Goal: Information Seeking & Learning: Learn about a topic

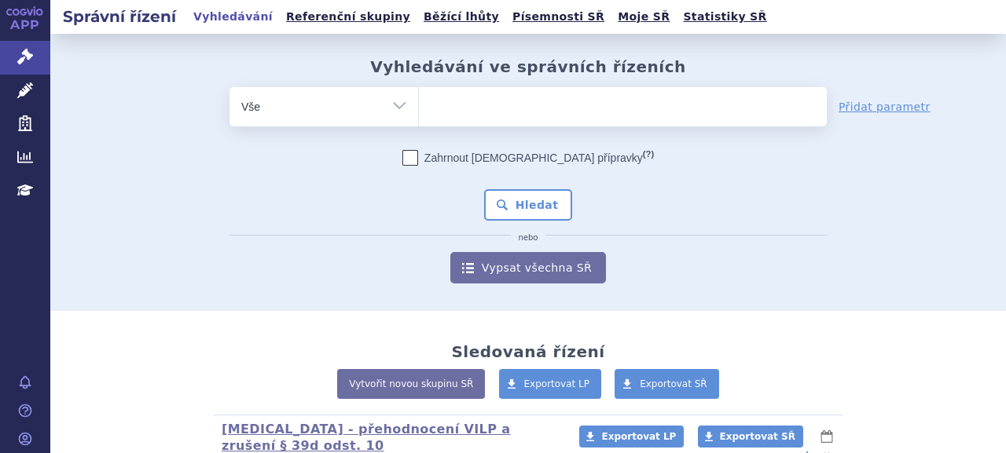
scroll to position [885, 0]
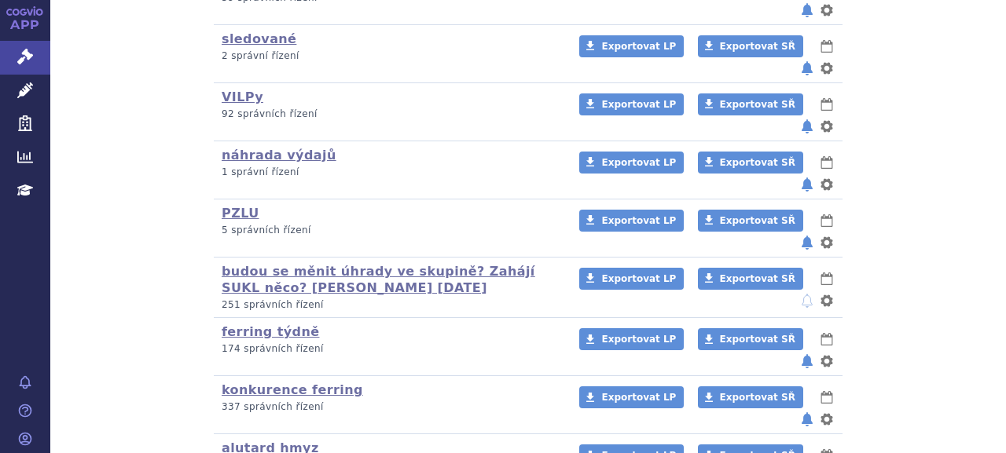
scroll to position [885, 0]
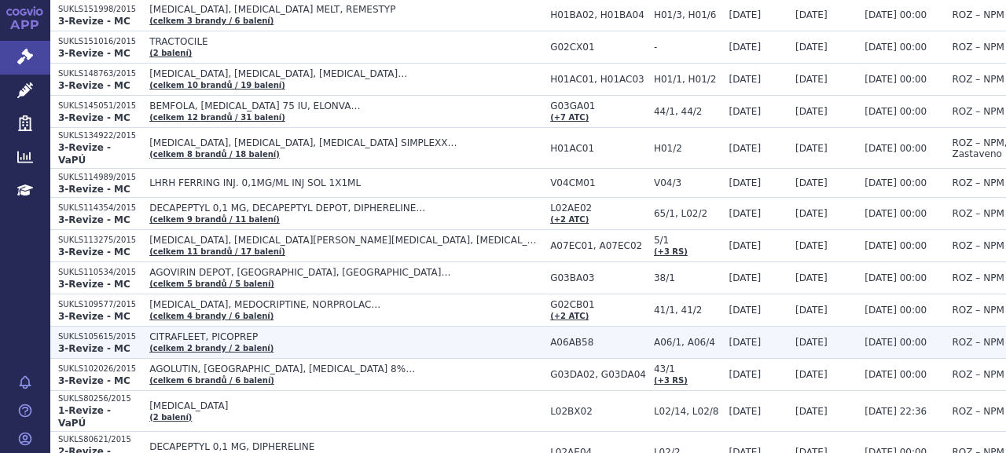
scroll to position [2046, 0]
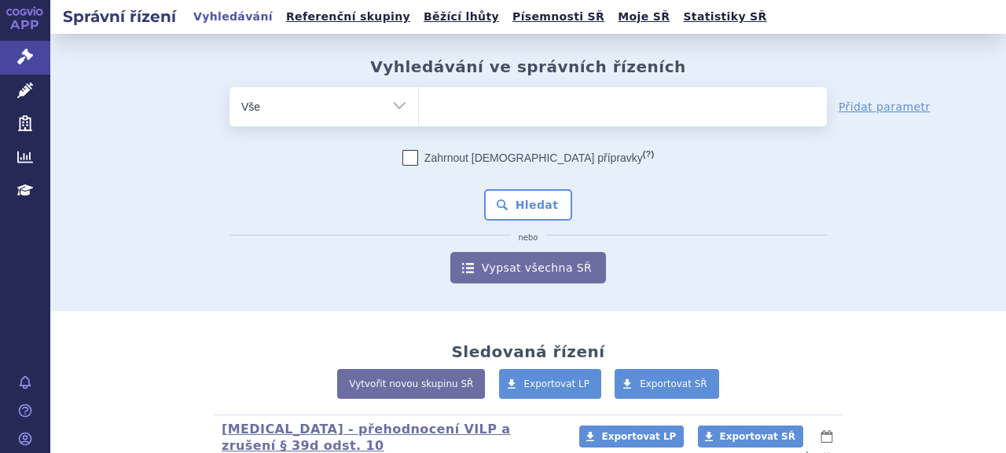
click at [490, 84] on div "Vyhledávání ve správních řízeních odstranit Vše Spisová značka Od" at bounding box center [527, 170] width 955 height 226
click at [487, 94] on ul at bounding box center [623, 103] width 408 height 33
click at [419, 94] on select at bounding box center [418, 105] width 1 height 39
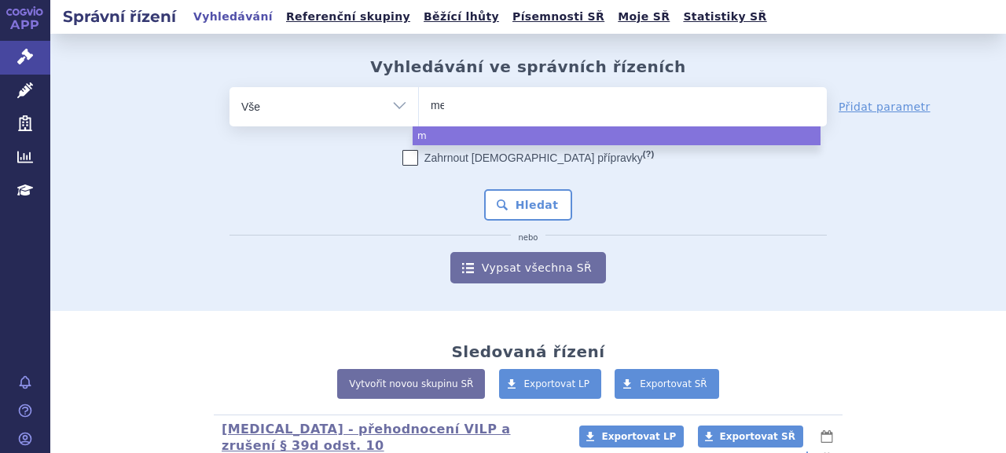
type input "meno"
type input "menopu"
type input "menopur"
select select "menopur"
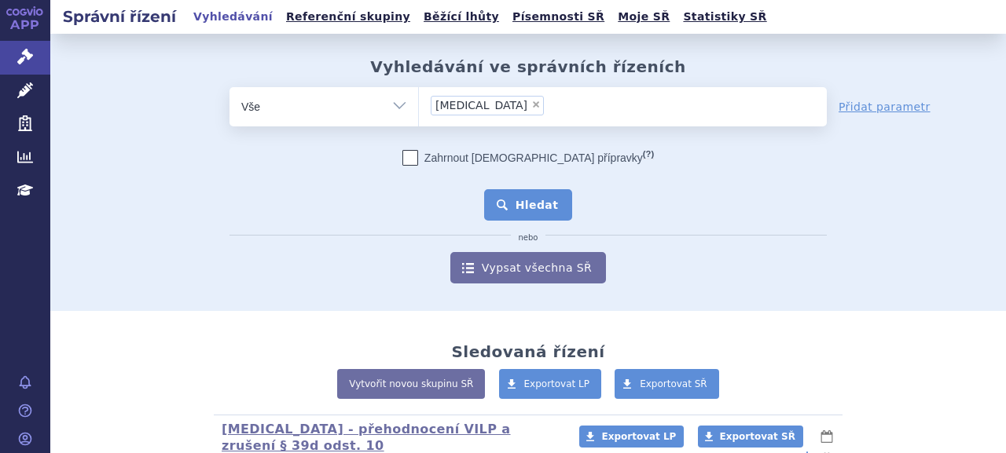
click at [504, 202] on button "Hledat" at bounding box center [528, 204] width 89 height 31
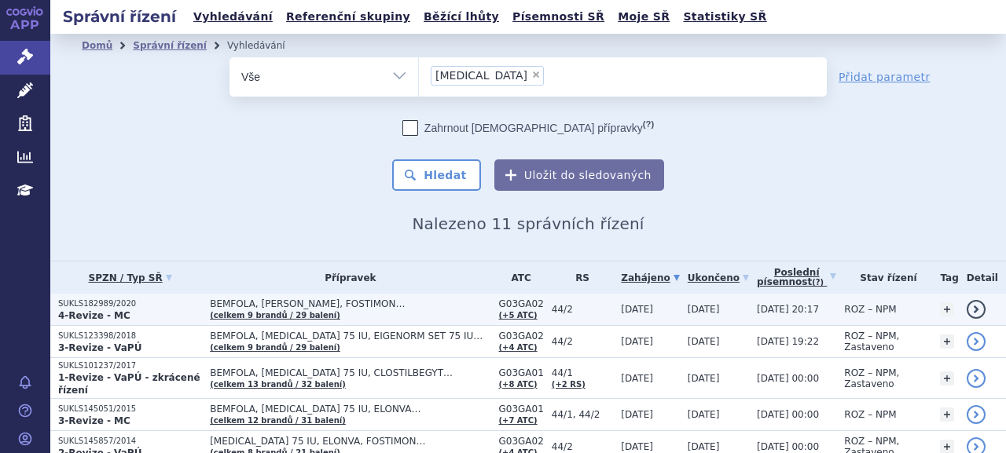
click at [136, 306] on p "SUKLS182989/2020" at bounding box center [130, 304] width 144 height 11
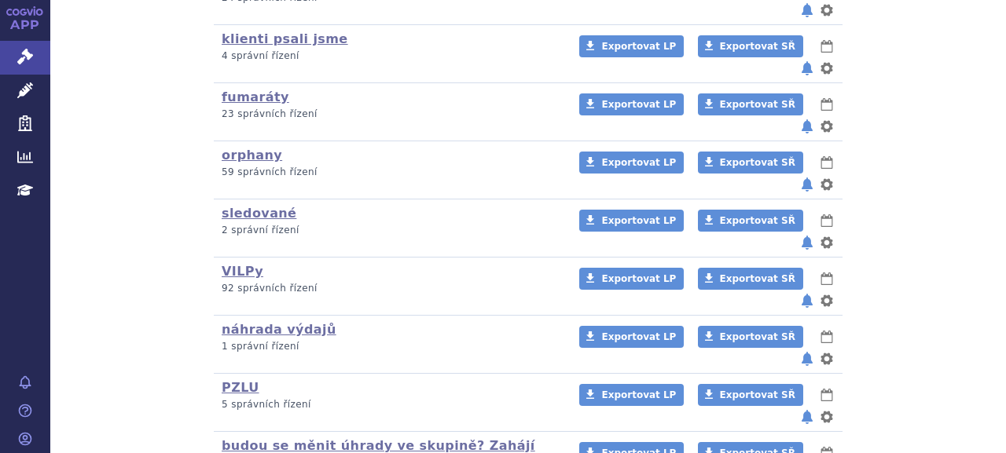
scroll to position [786, 0]
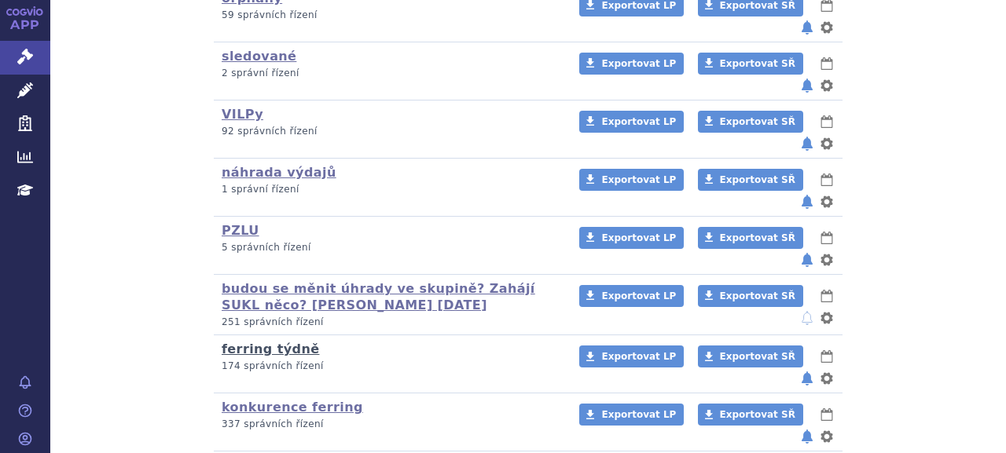
click at [277, 342] on link "ferring týdně" at bounding box center [270, 349] width 97 height 15
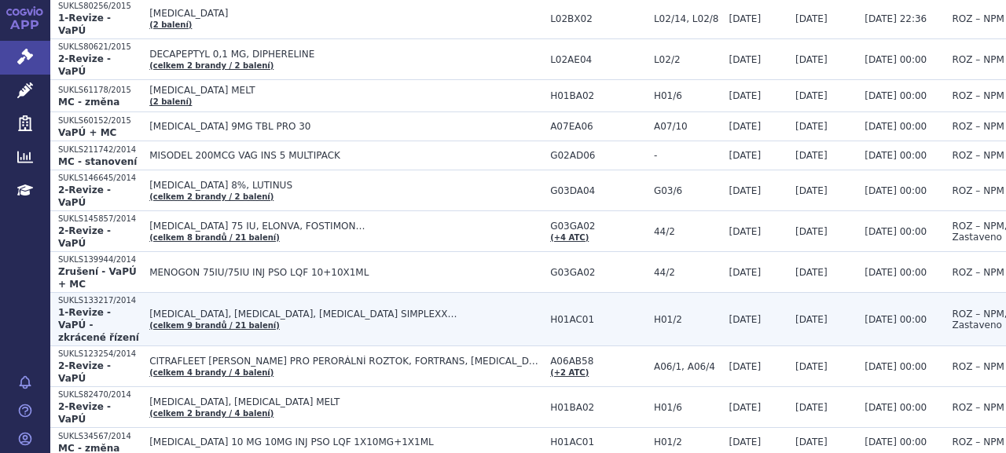
scroll to position [2832, 0]
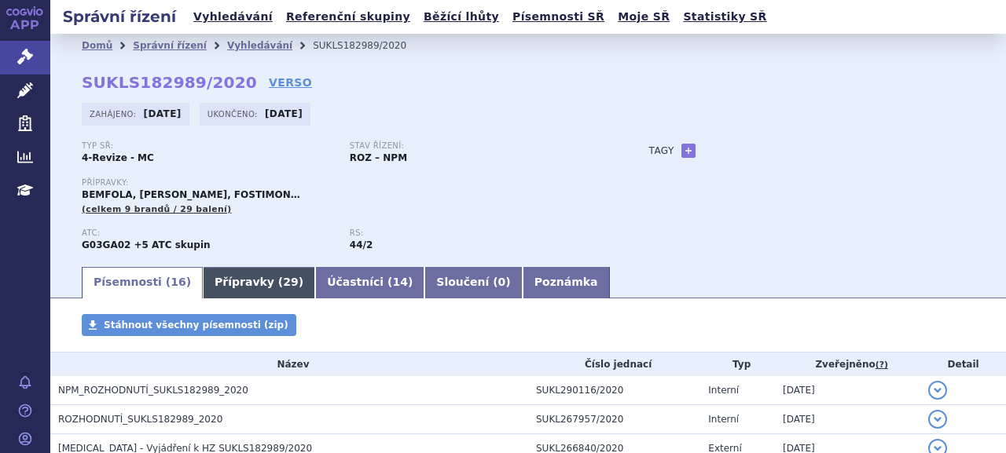
click at [223, 267] on link "Přípravky ( 29 )" at bounding box center [259, 282] width 112 height 31
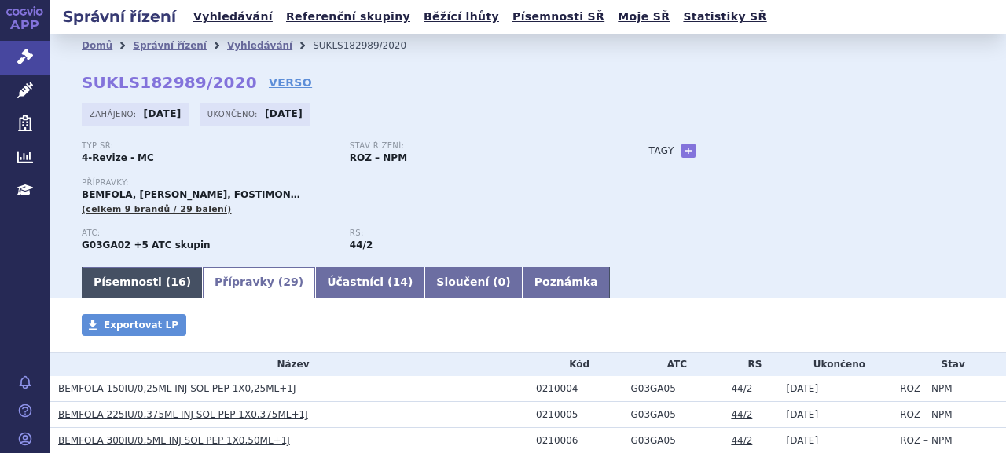
click at [139, 286] on link "Písemnosti ( 16 )" at bounding box center [142, 282] width 121 height 31
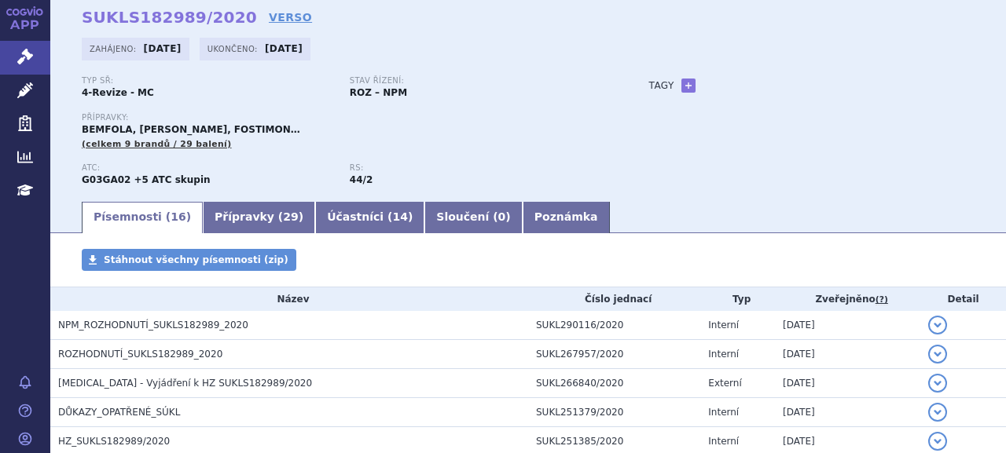
scroll to position [236, 0]
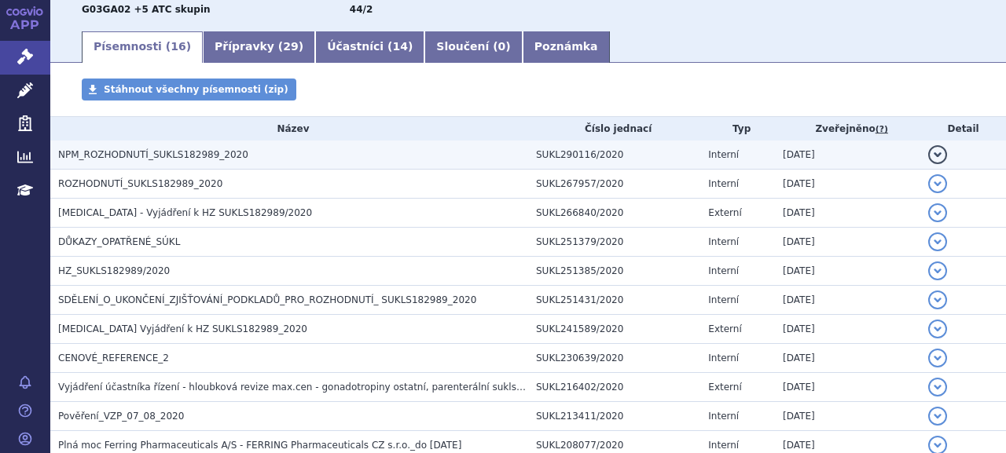
click at [113, 158] on span "NPM_ROZHODNUTÍ_SUKLS182989_2020" at bounding box center [153, 154] width 190 height 11
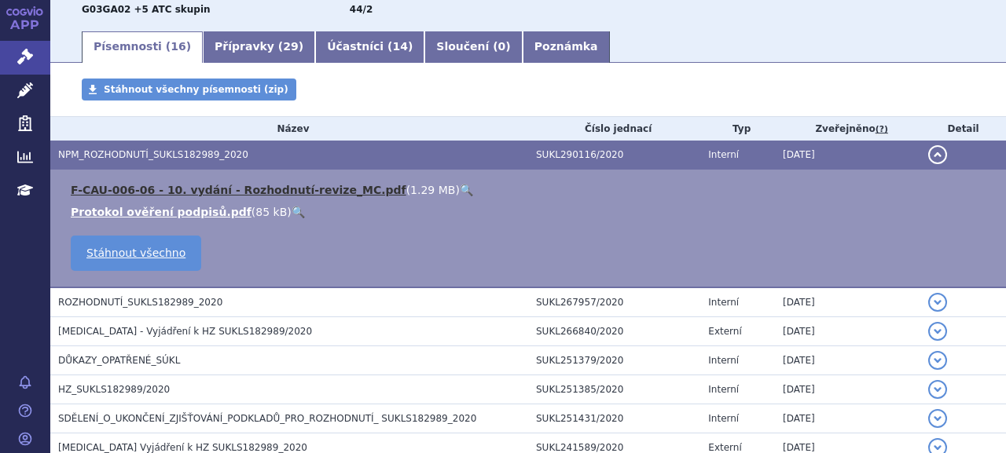
click at [170, 194] on link "F-CAU-006-06 - 10. vydání - Rozhodnutí-revize_MC.pdf" at bounding box center [239, 190] width 336 height 13
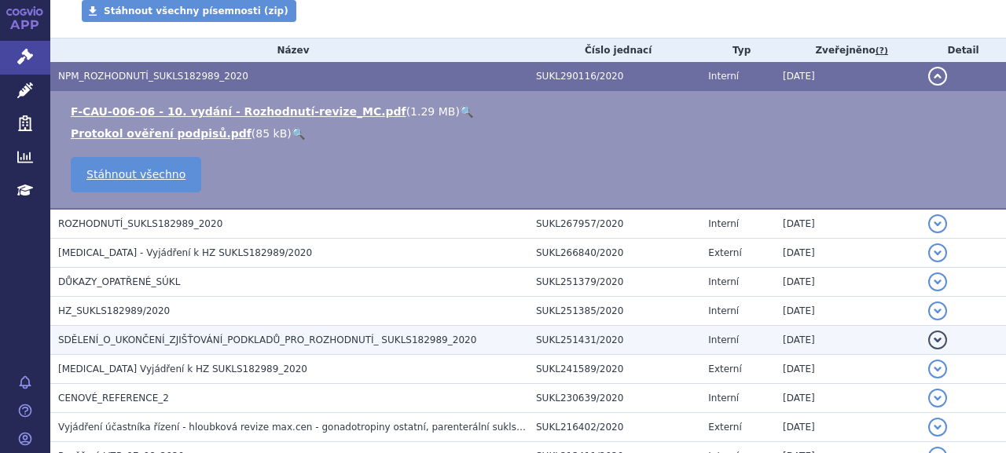
scroll to position [393, 0]
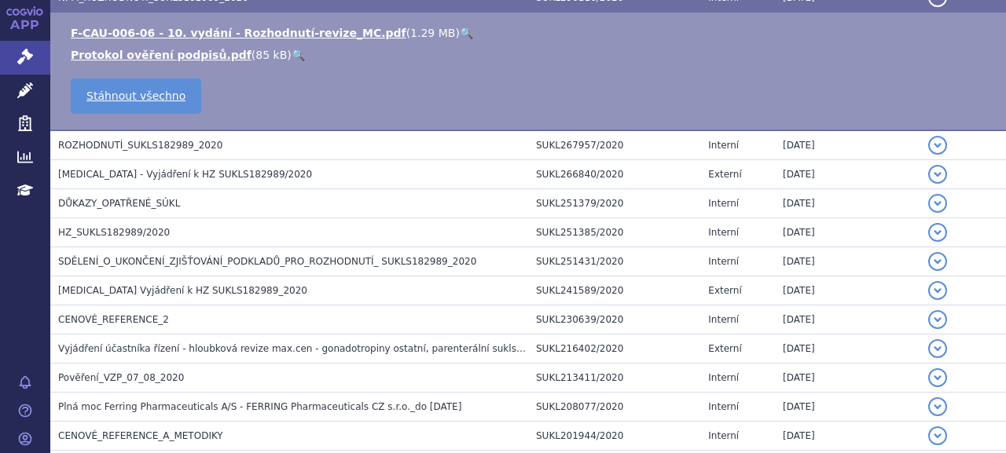
click at [145, 320] on span "CENOVÉ_REFERENCE_2" at bounding box center [113, 319] width 111 height 11
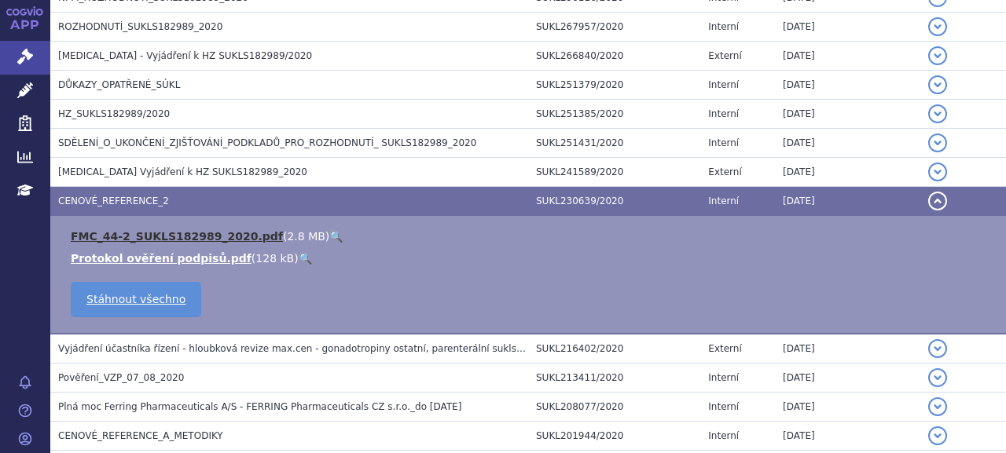
click at [127, 233] on link "FMC_44-2_SUKLS182989_2020.pdf" at bounding box center [177, 236] width 212 height 13
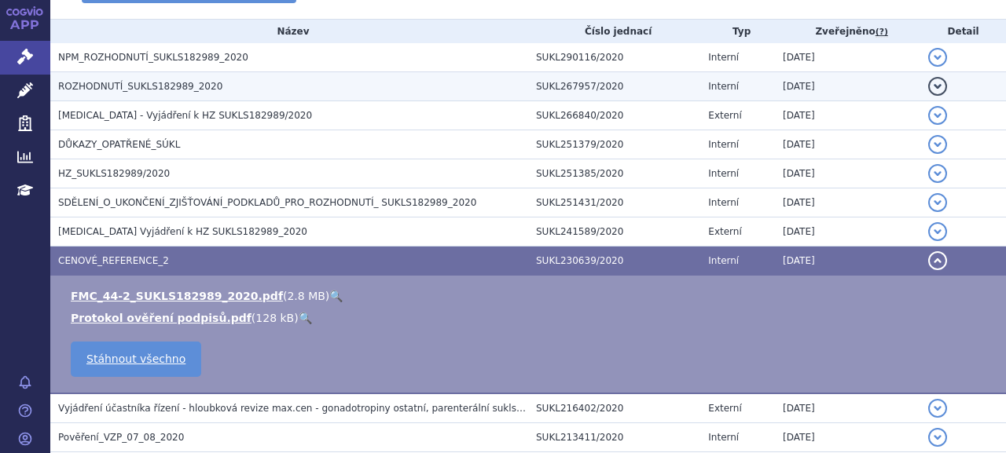
scroll to position [314, 0]
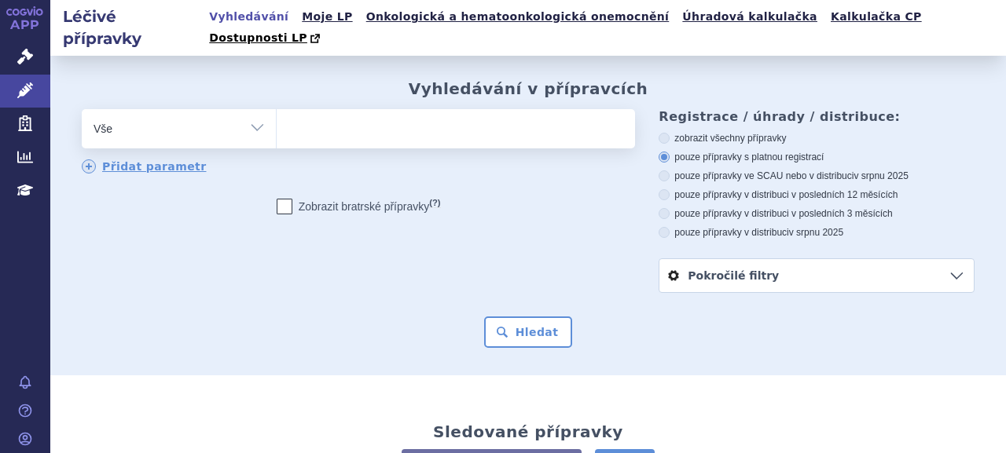
click at [537, 109] on ul at bounding box center [454, 125] width 354 height 33
click at [277, 108] on select at bounding box center [276, 127] width 1 height 39
type input "fe"
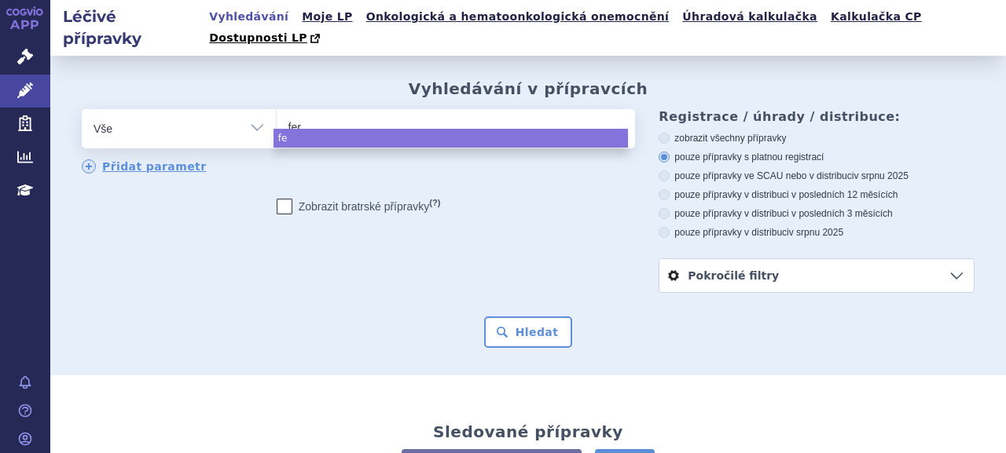
type input "ferr"
type input "ferring"
click at [539, 320] on button "Hledat" at bounding box center [528, 332] width 89 height 31
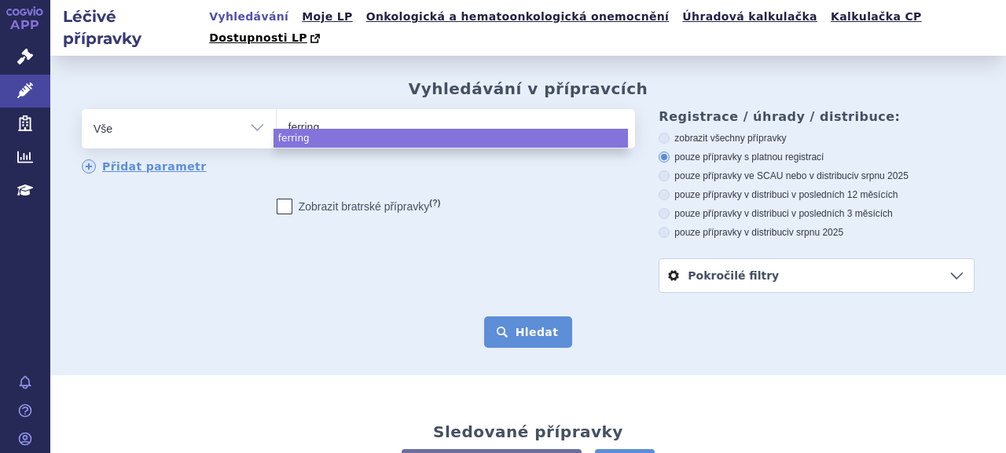
select select "ferring"
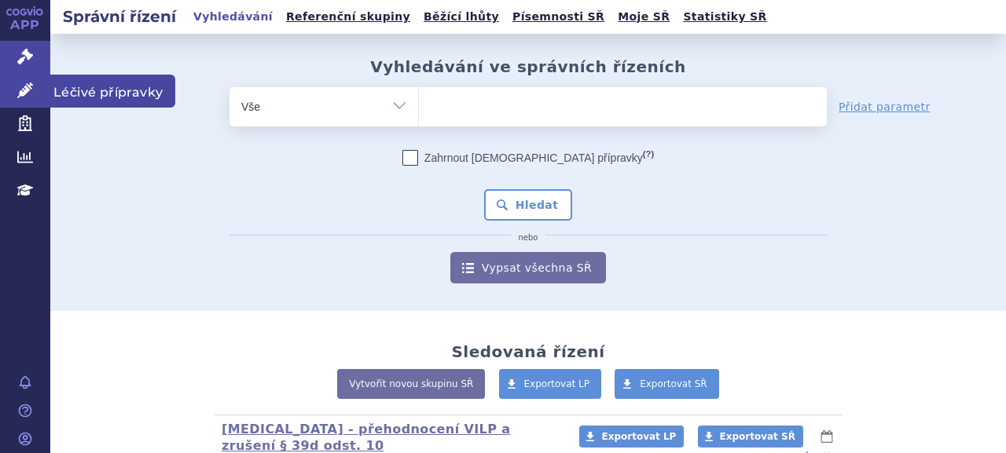
click at [19, 94] on icon at bounding box center [25, 91] width 16 height 16
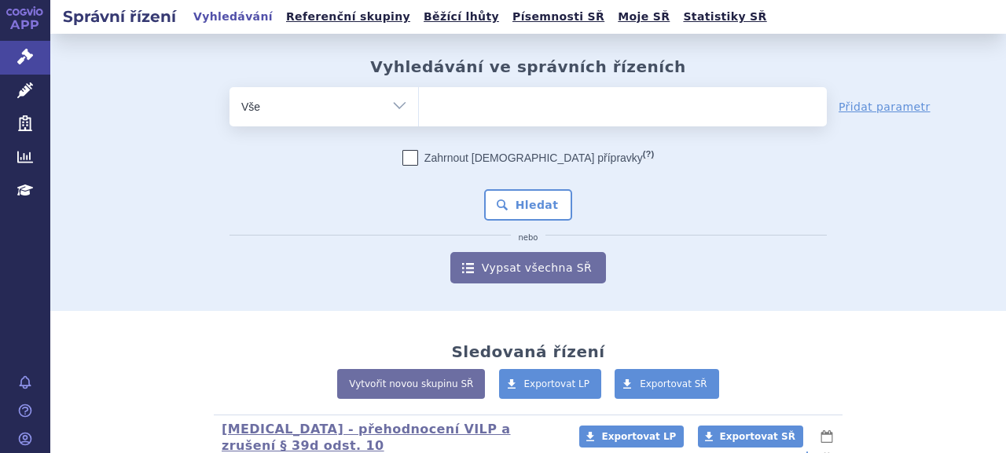
scroll to position [864, 0]
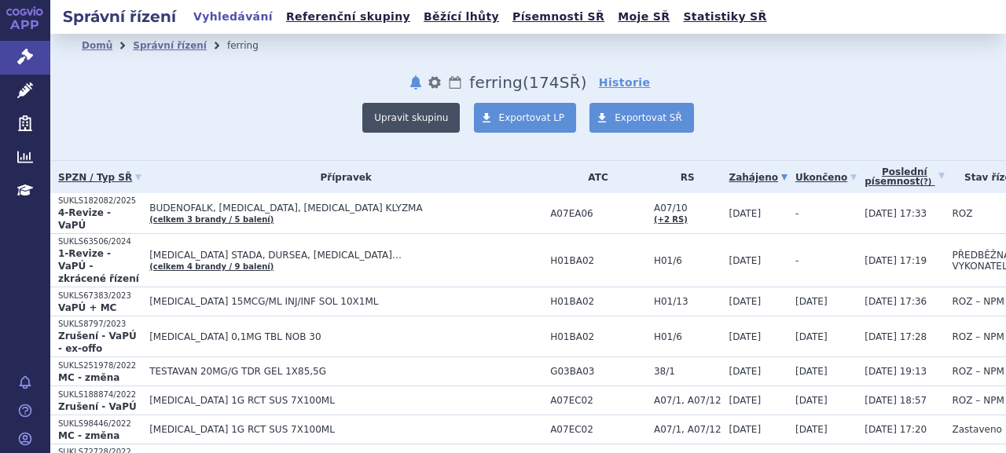
click at [438, 113] on button "Upravit skupinu" at bounding box center [410, 118] width 97 height 30
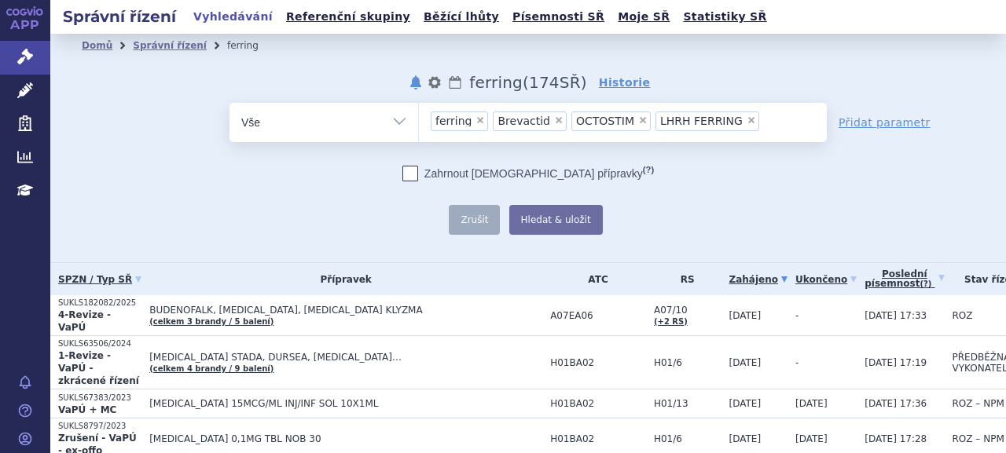
drag, startPoint x: 762, startPoint y: 127, endPoint x: 416, endPoint y: 118, distance: 346.6
click at [419, 118] on ul "× ferring × Brevactid × OCTOSTIM × LHRH FERRING" at bounding box center [623, 120] width 408 height 35
click at [418, 118] on select "ferring Brevactid OCTOSTIM LHRH FERRING" at bounding box center [418, 121] width 1 height 39
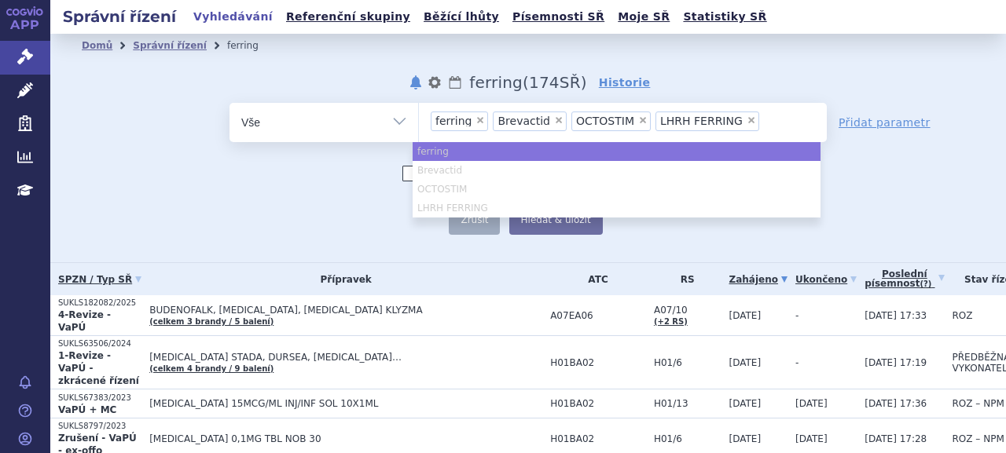
click at [314, 207] on div "Zahrnout [DEMOGRAPHIC_DATA] přípravky (?) Zrušit Hledat & uložit Uloženo" at bounding box center [527, 200] width 597 height 69
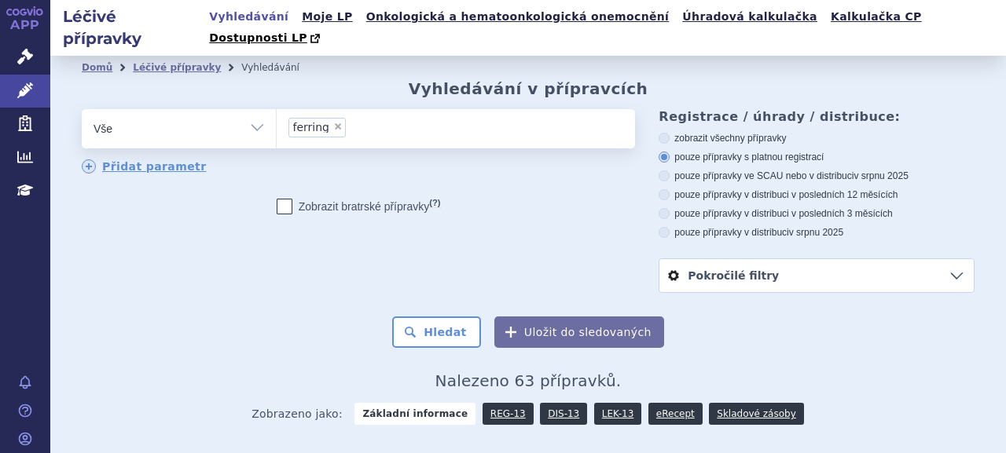
scroll to position [236, 0]
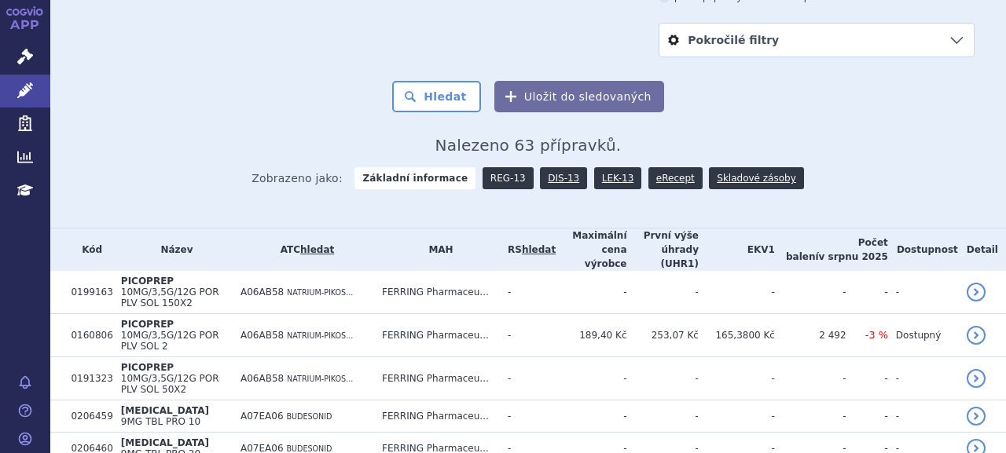
click at [501, 167] on link "REG-13" at bounding box center [507, 178] width 51 height 22
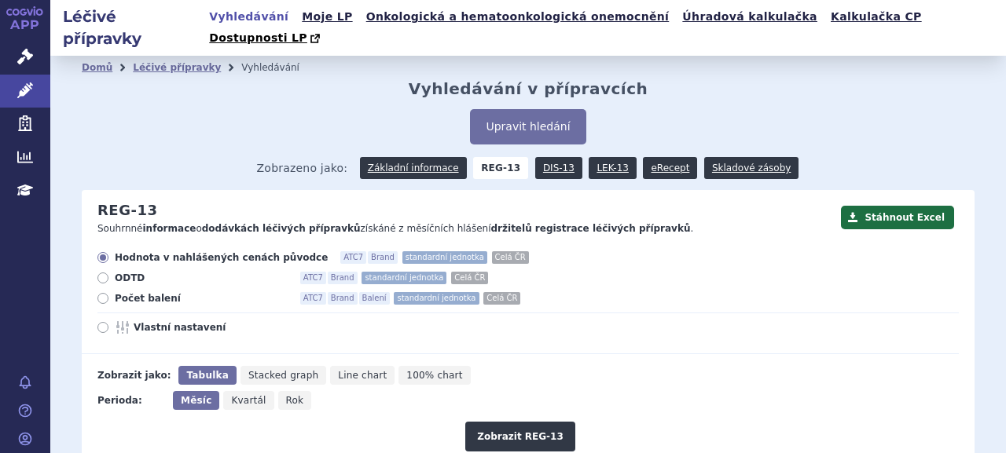
scroll to position [157, 0]
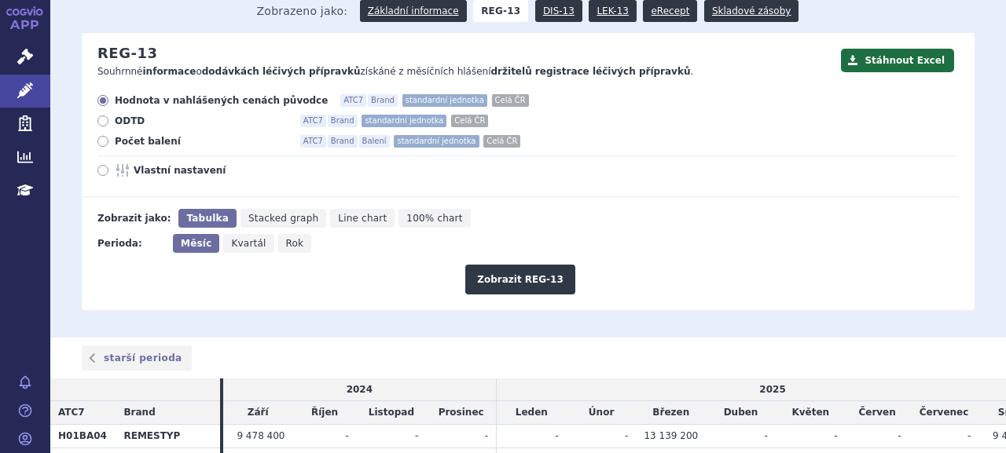
click at [104, 116] on icon at bounding box center [102, 121] width 11 height 11
click at [104, 118] on input "ODTD ATC7 Brand standardní jednotka Celá ČR" at bounding box center [104, 123] width 10 height 10
radio input "true"
click at [111, 94] on label "Hodnota v nahlášených cenách původce ATC7 Brand standardní jednotka Celá ČR" at bounding box center [527, 100] width 861 height 13
click at [109, 97] on input "Hodnota v nahlášených cenách původce ATC7 Brand standardní jednotka Celá ČR" at bounding box center [104, 102] width 10 height 10
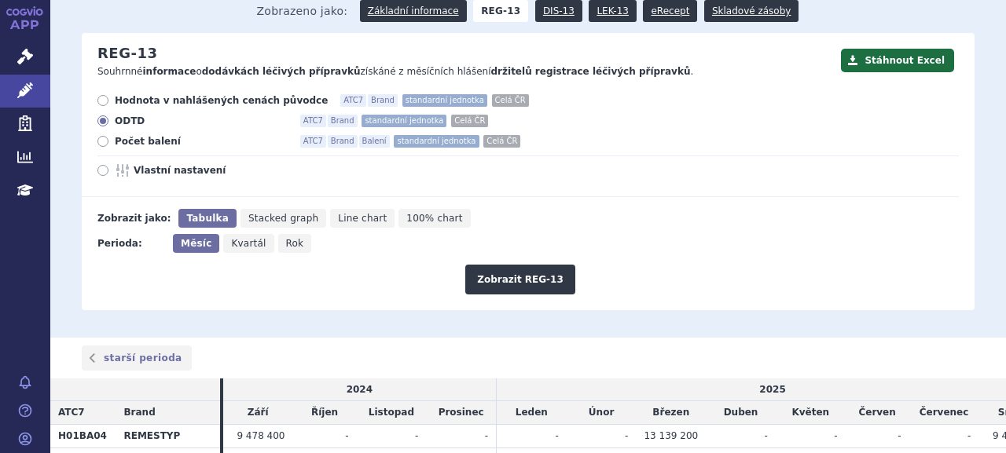
radio input "true"
click at [506, 265] on button "Zobrazit REG-13" at bounding box center [520, 280] width 110 height 30
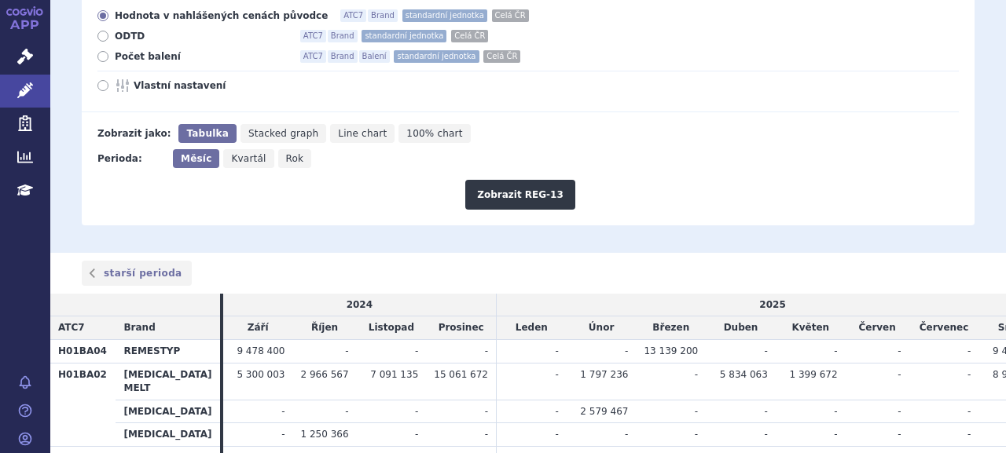
scroll to position [94, 0]
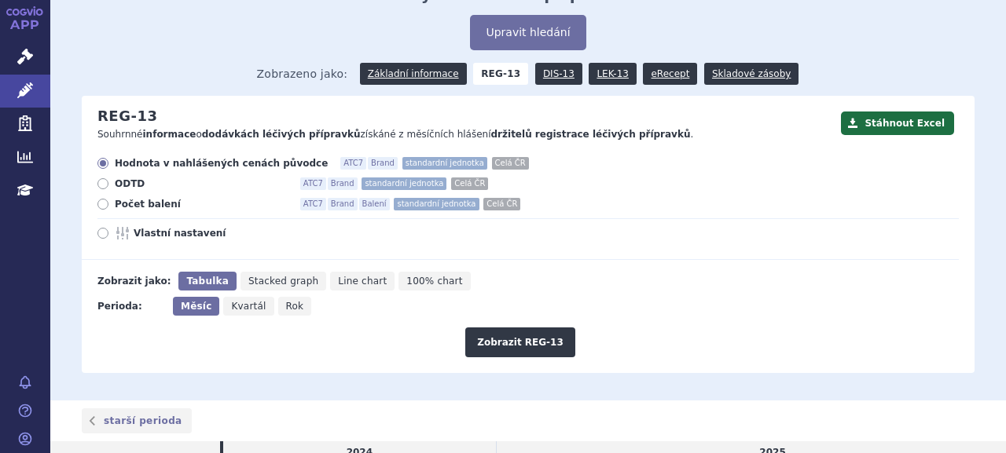
click at [286, 301] on span "Rok" at bounding box center [295, 306] width 18 height 11
click at [281, 297] on input "Rok" at bounding box center [283, 302] width 10 height 10
radio input "true"
click at [508, 328] on button "Zobrazit REG-13" at bounding box center [520, 343] width 110 height 30
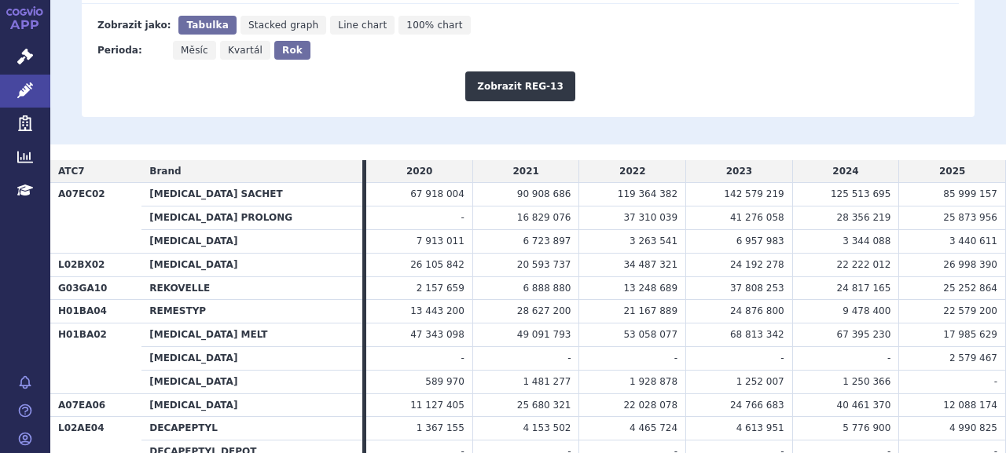
scroll to position [429, 0]
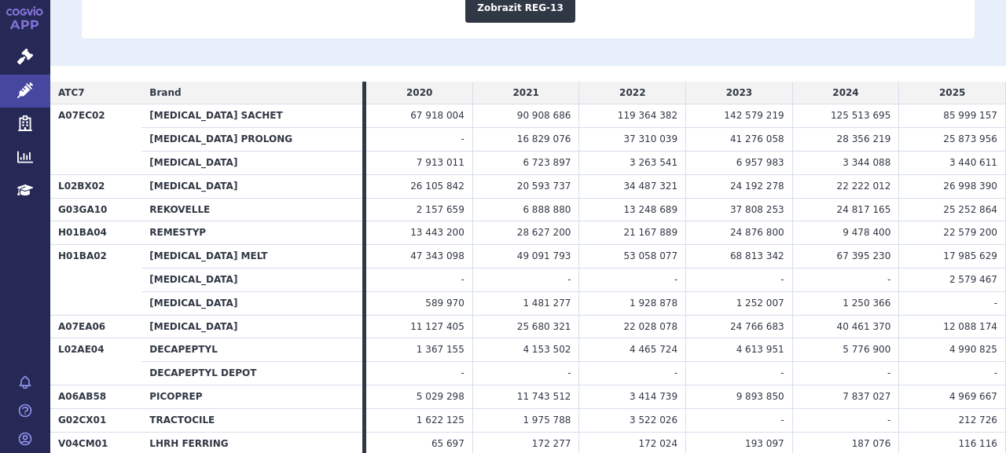
drag, startPoint x: 60, startPoint y: 300, endPoint x: 985, endPoint y: 299, distance: 924.8
click at [985, 315] on tr "A07EA06 [MEDICAL_DATA] 11 127 405 25 680 321 22 028 078 24 766 683 40 461 370" at bounding box center [527, 327] width 955 height 24
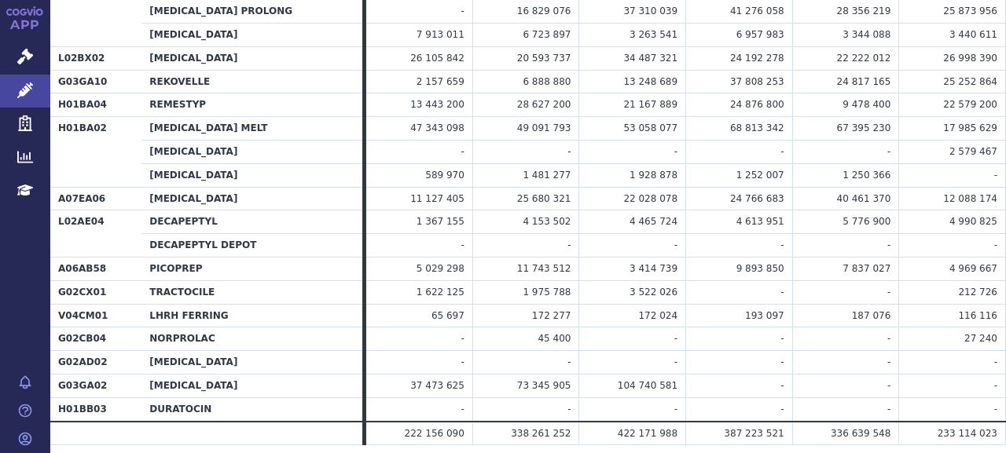
scroll to position [586, 0]
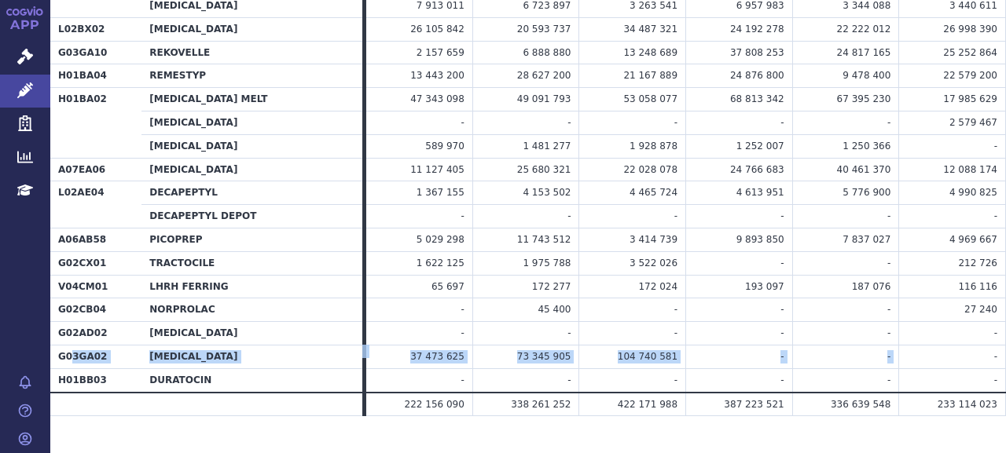
drag, startPoint x: 72, startPoint y: 326, endPoint x: 885, endPoint y: 325, distance: 813.2
click at [885, 345] on tr "G03GA02 [MEDICAL_DATA] 37 473 625 73 345 905 104 740 581 - - -" at bounding box center [527, 357] width 955 height 24
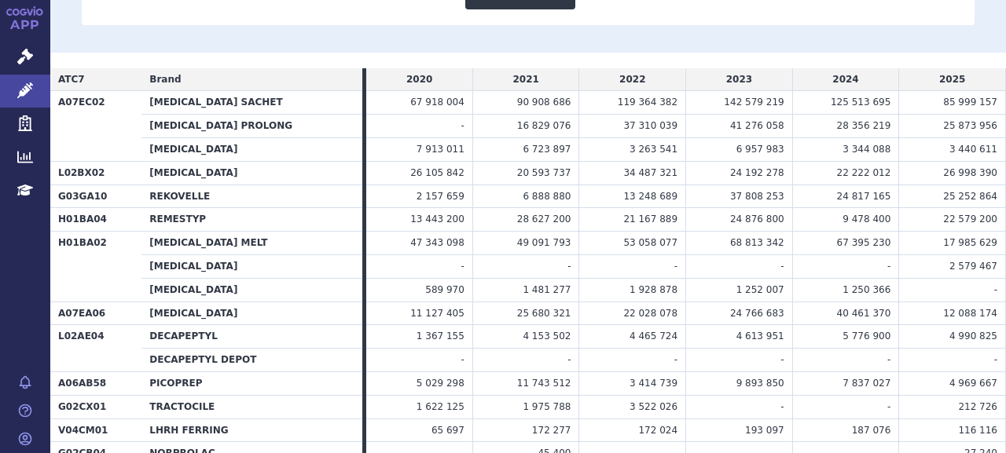
scroll to position [429, 0]
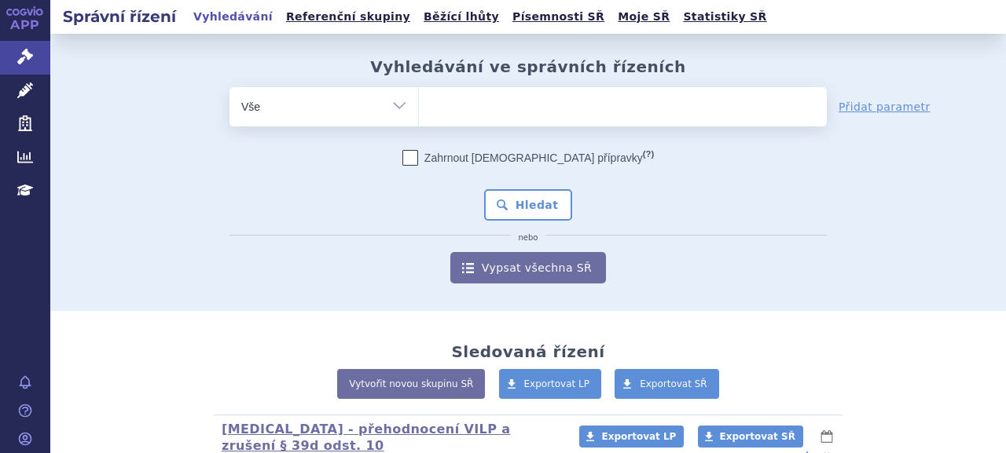
click at [531, 108] on ul at bounding box center [623, 103] width 408 height 33
click at [419, 108] on select at bounding box center [418, 105] width 1 height 39
type input "men"
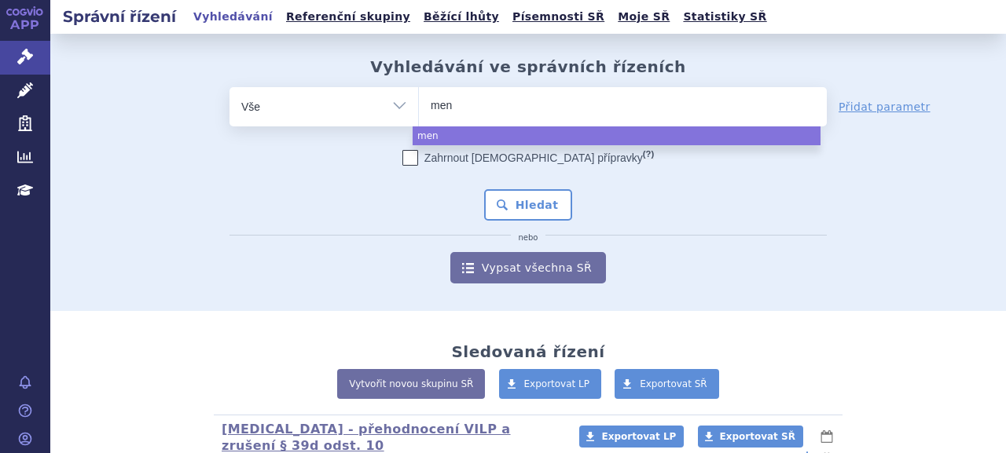
type input "meno"
type input "menop"
type input "menopu"
type input "[MEDICAL_DATA]"
select select "[MEDICAL_DATA]"
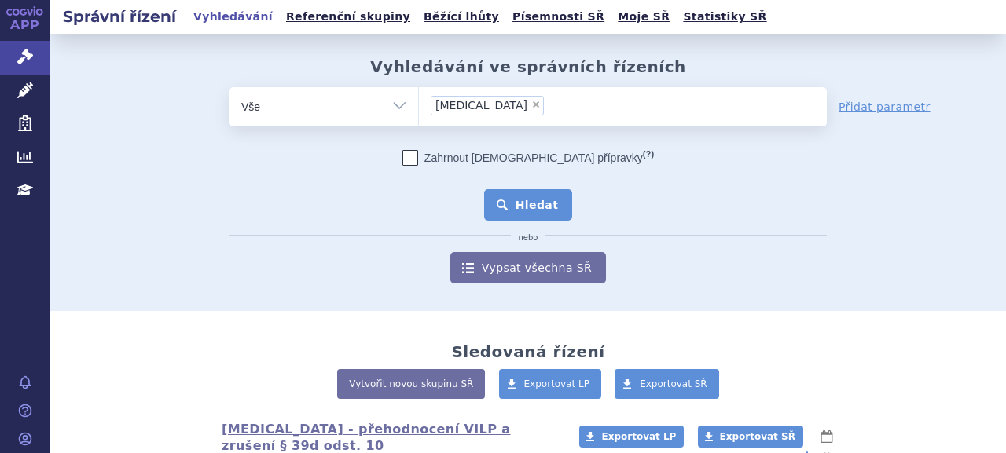
click at [509, 205] on button "Hledat" at bounding box center [528, 204] width 89 height 31
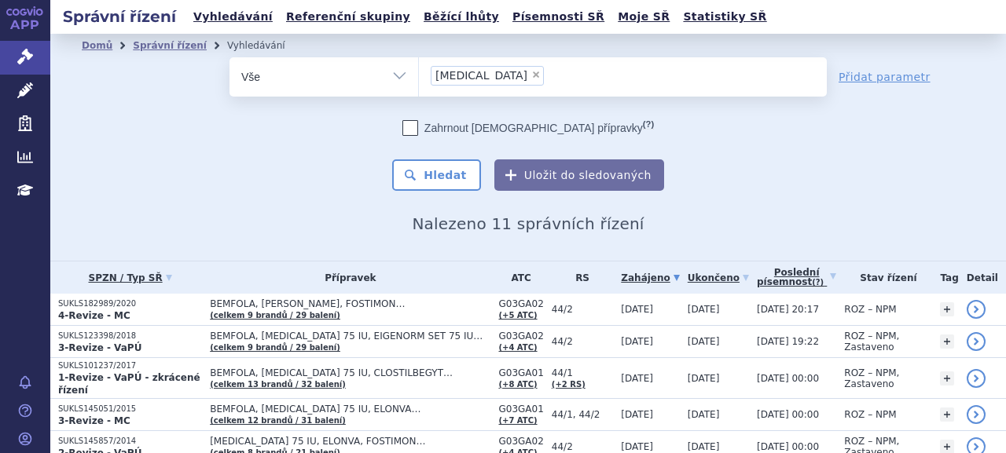
click at [306, 158] on div "Zahrnout bratrské přípravky (?) Hledat Uložit do sledovaných" at bounding box center [527, 155] width 597 height 71
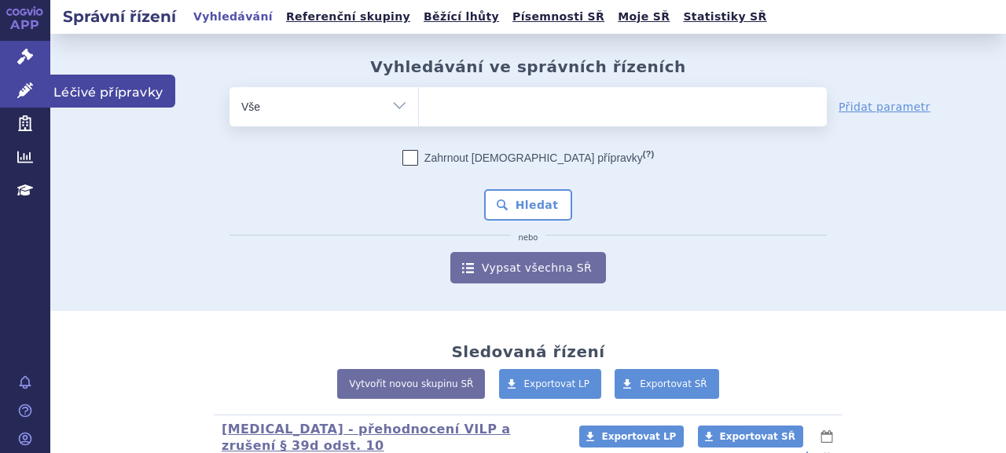
click at [29, 98] on link "Léčivé přípravky" at bounding box center [25, 91] width 50 height 33
